Goal: Transaction & Acquisition: Book appointment/travel/reservation

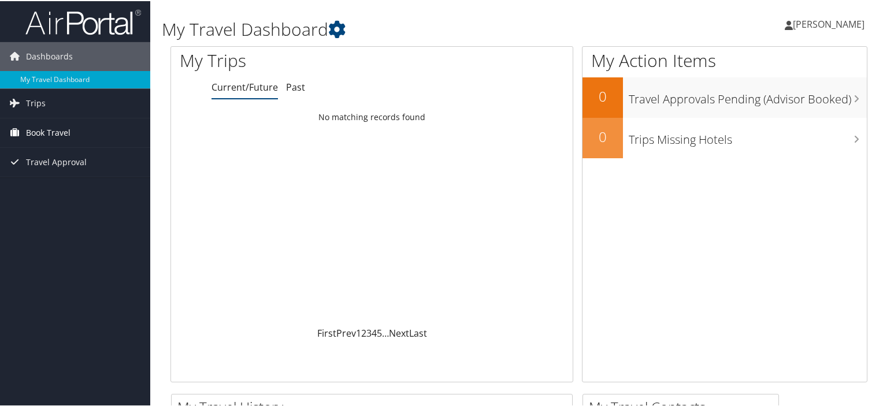
click at [31, 125] on span "Book Travel" at bounding box center [48, 131] width 44 height 29
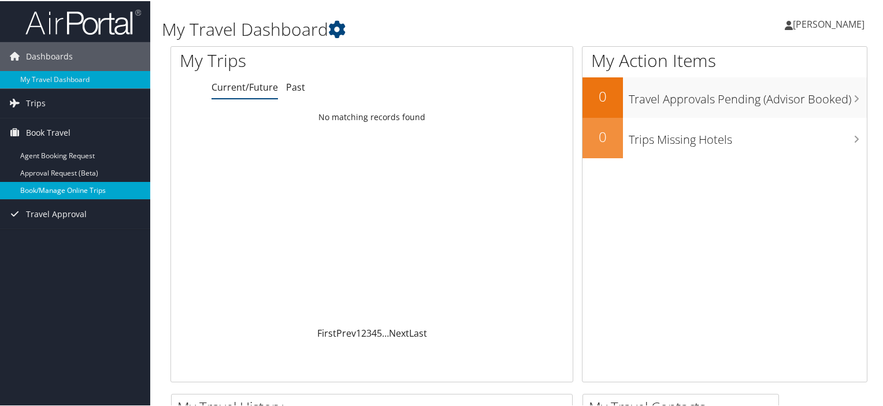
click at [79, 194] on link "Book/Manage Online Trips" at bounding box center [75, 189] width 150 height 17
